Goal: Information Seeking & Learning: Learn about a topic

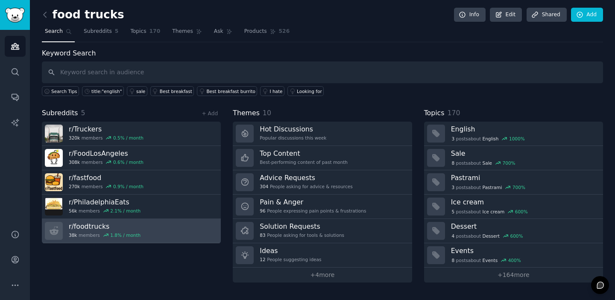
click at [95, 226] on h3 "r/ foodtrucks" at bounding box center [105, 226] width 72 height 9
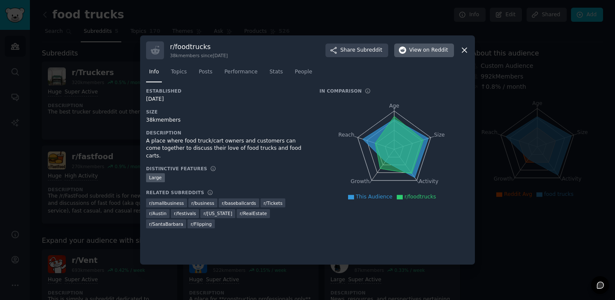
click at [426, 53] on span "on Reddit" at bounding box center [435, 51] width 25 height 8
click at [465, 50] on icon at bounding box center [464, 50] width 5 height 5
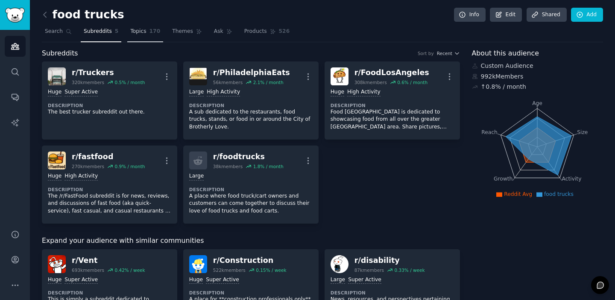
click at [138, 33] on span "Topics" at bounding box center [138, 32] width 16 height 8
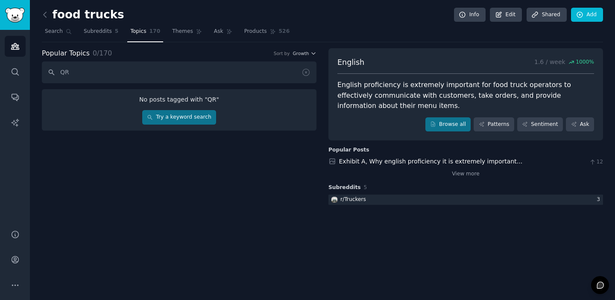
type input "Q"
